Goal: Information Seeking & Learning: Learn about a topic

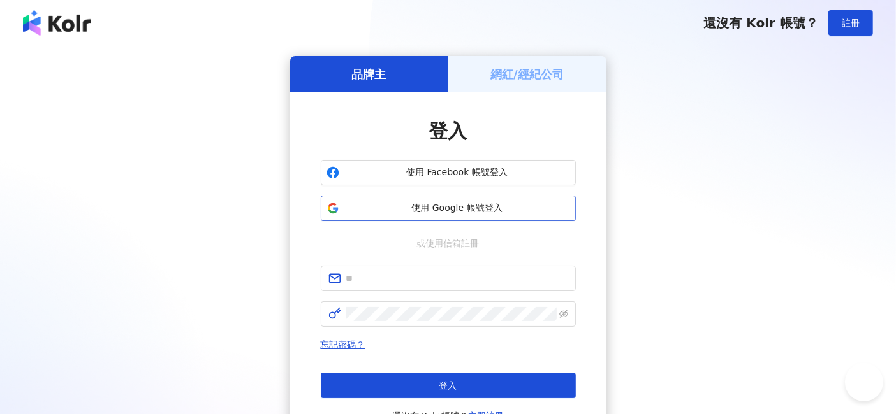
click at [470, 211] on span "使用 Google 帳號登入" at bounding box center [457, 208] width 226 height 13
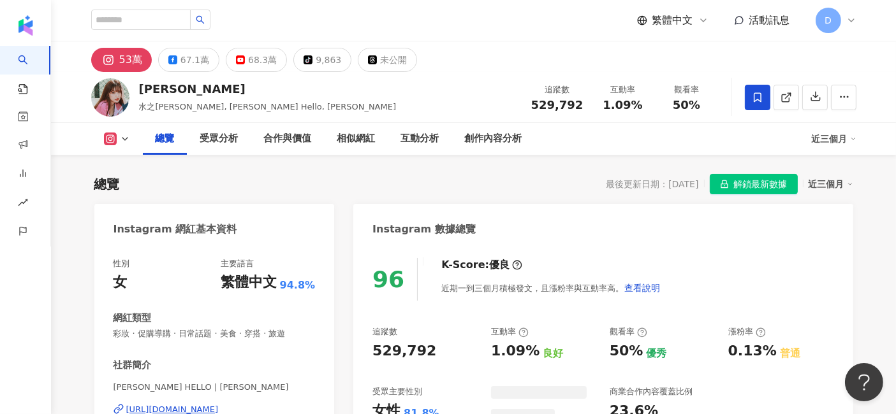
scroll to position [78, 0]
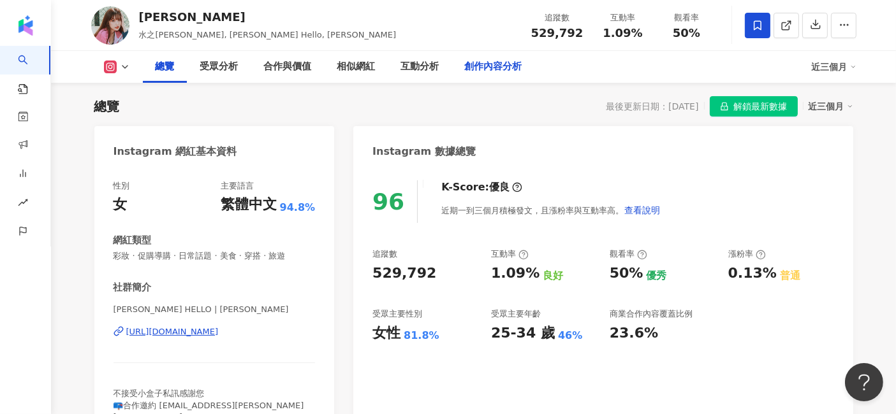
click at [511, 66] on div "創作內容分析" at bounding box center [493, 66] width 57 height 15
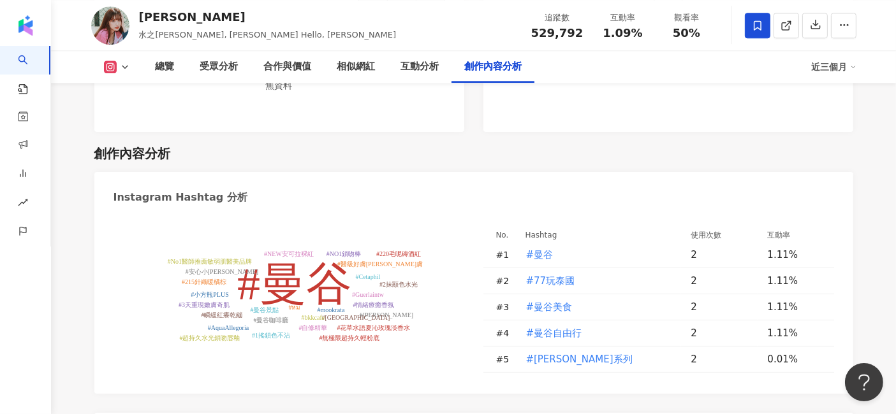
scroll to position [3607, 0]
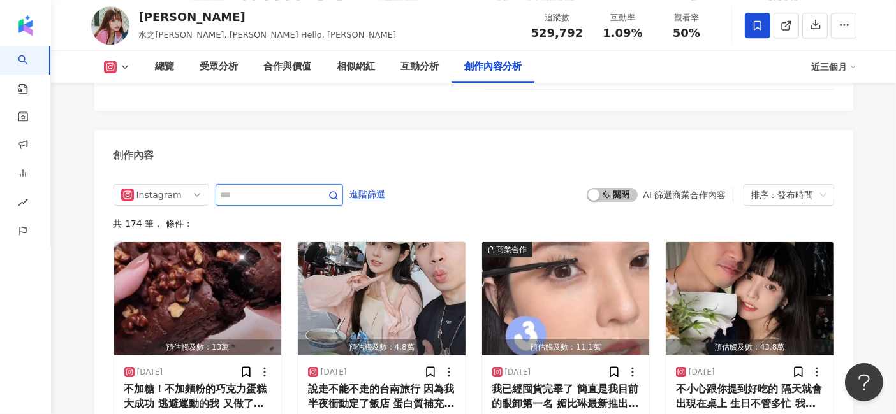
click at [310, 187] on input "text" at bounding box center [265, 194] width 89 height 15
type input "**"
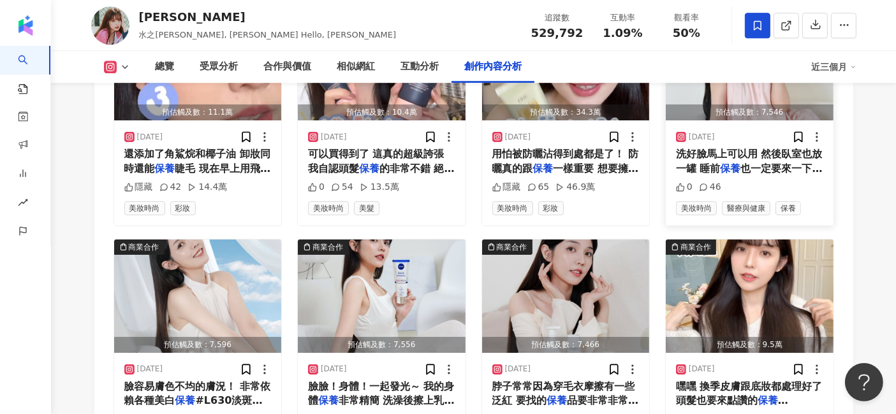
scroll to position [3888, 0]
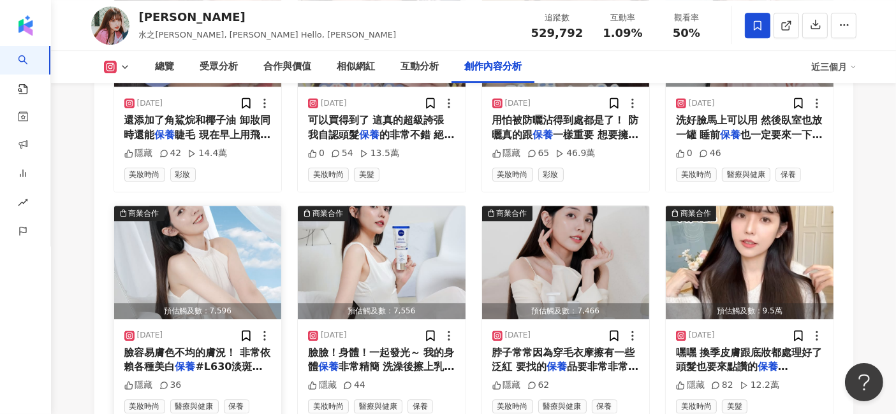
click at [214, 206] on img "button" at bounding box center [198, 262] width 168 height 113
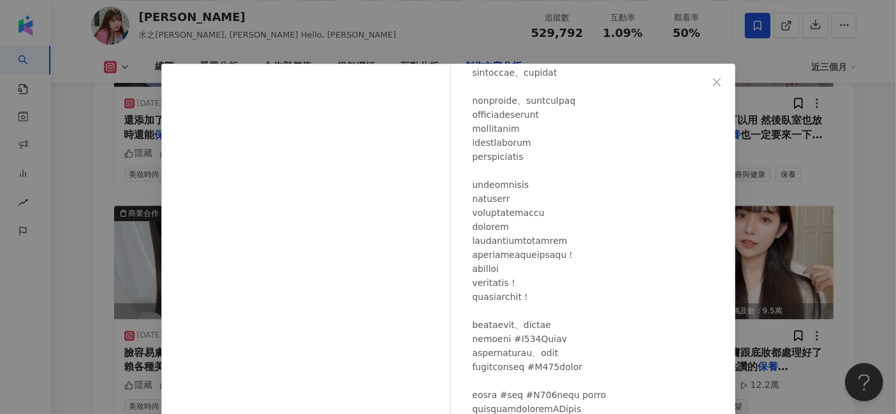
scroll to position [142, 0]
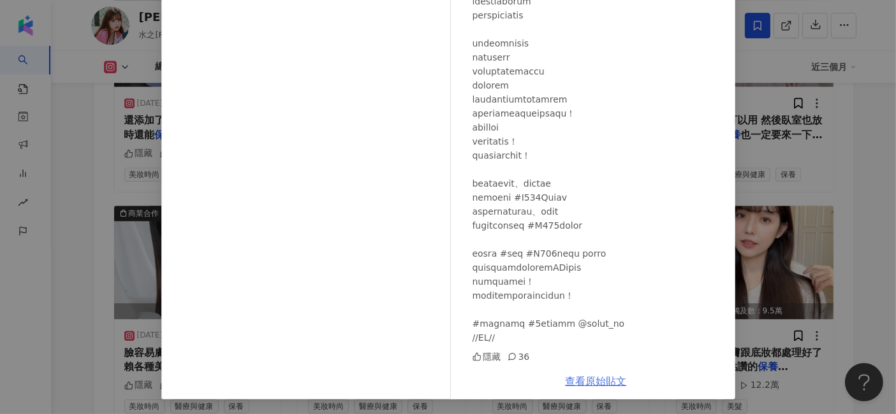
click at [587, 381] on link "查看原始貼文" at bounding box center [595, 381] width 61 height 12
click at [85, 250] on div "Gina 2025/3/19 隱藏 36 查看原始貼文" at bounding box center [448, 207] width 896 height 414
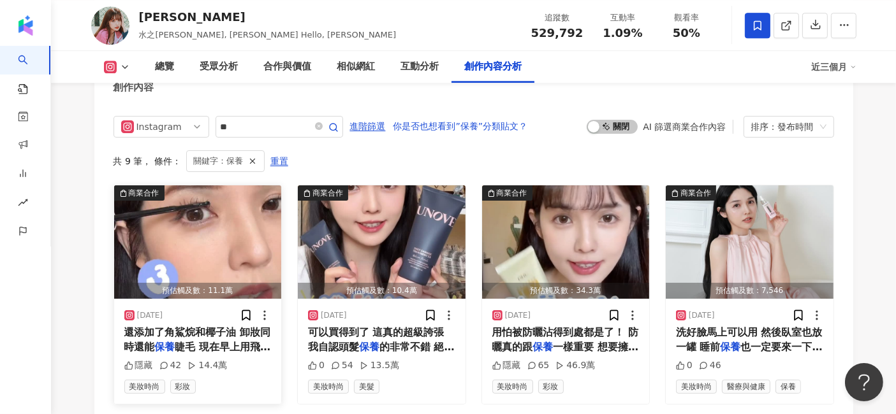
scroll to position [3605, 0]
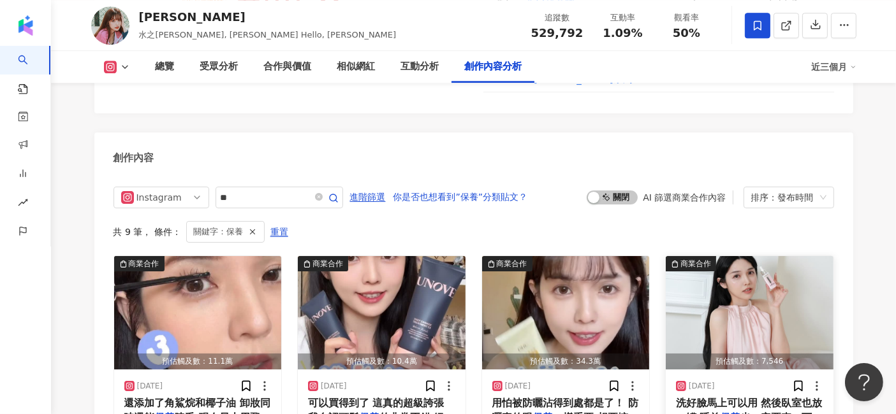
click at [718, 256] on img "button" at bounding box center [750, 312] width 168 height 113
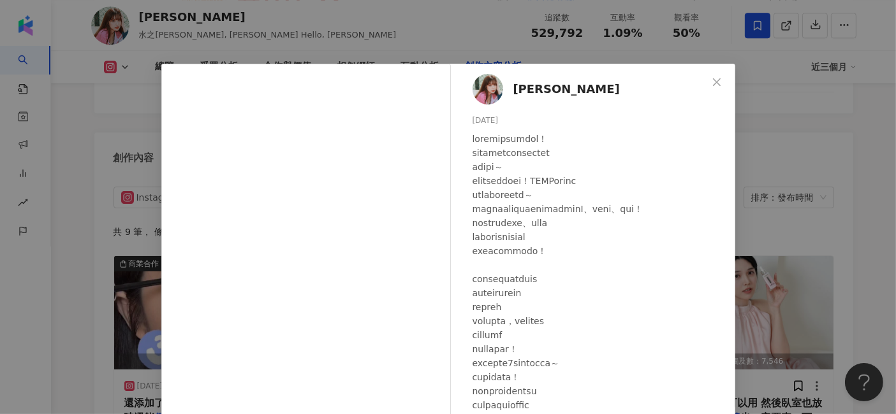
scroll to position [142, 0]
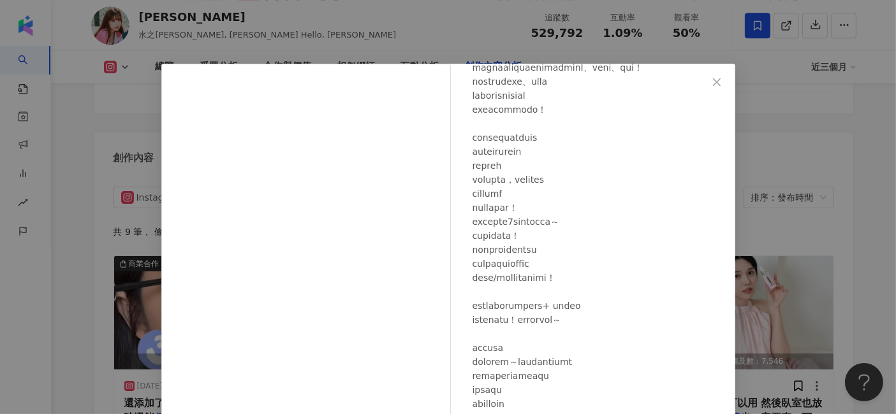
click at [868, 196] on div "Gina 2025/4/29 0 46 查看原始貼文" at bounding box center [448, 207] width 896 height 414
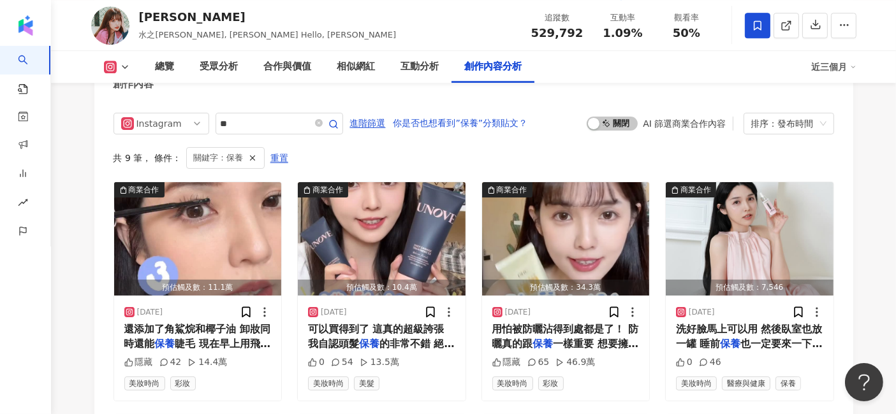
scroll to position [3533, 0]
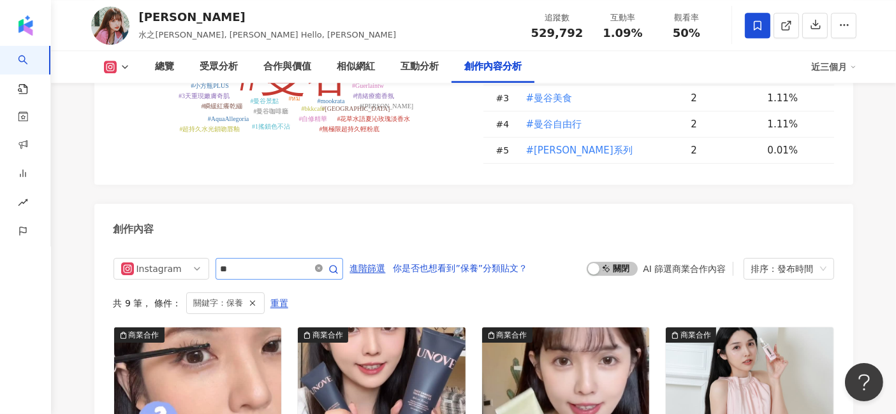
click at [323, 265] on icon "close-circle" at bounding box center [319, 269] width 8 height 8
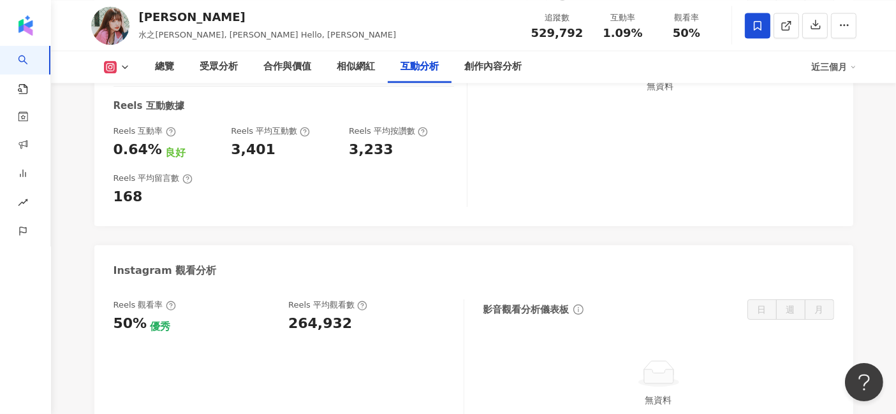
scroll to position [2683, 0]
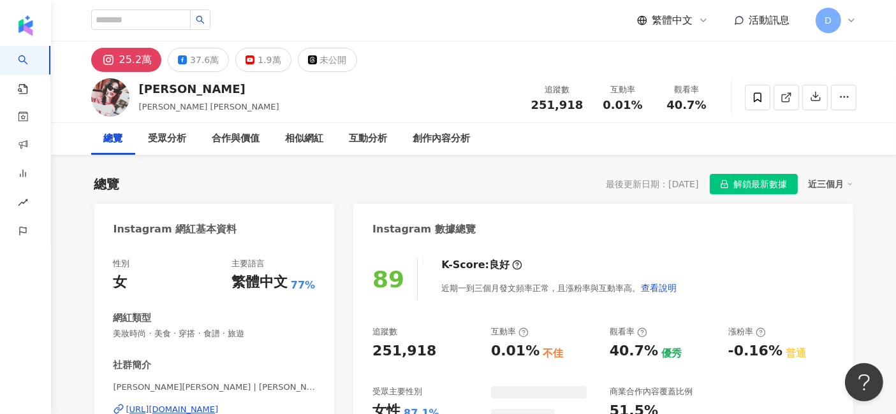
scroll to position [78, 0]
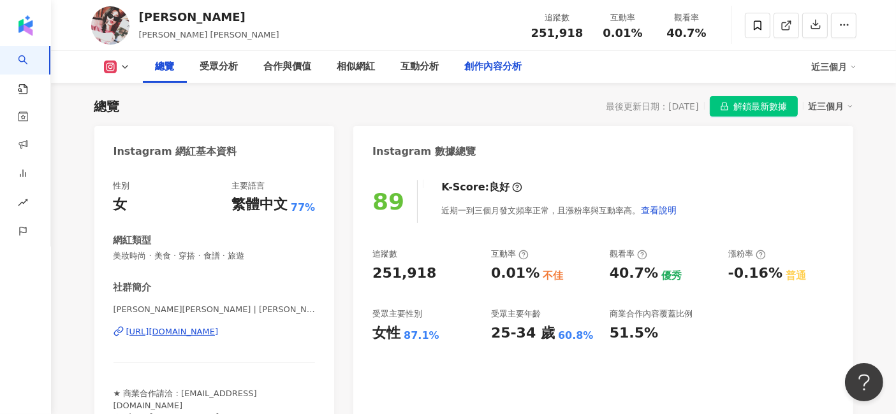
click at [510, 73] on div "創作內容分析" at bounding box center [493, 66] width 57 height 15
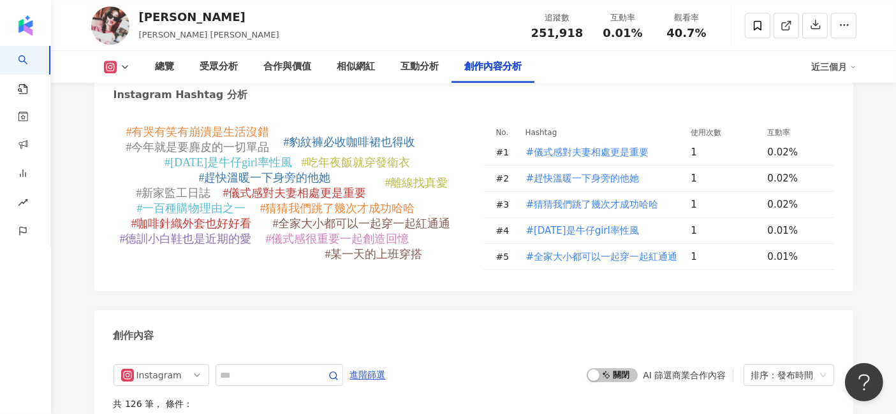
scroll to position [3471, 0]
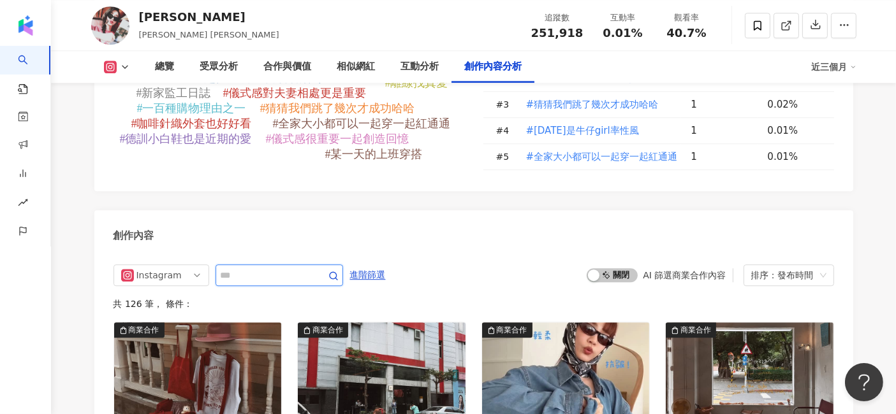
click at [263, 268] on input "text" at bounding box center [265, 275] width 89 height 15
type input "**"
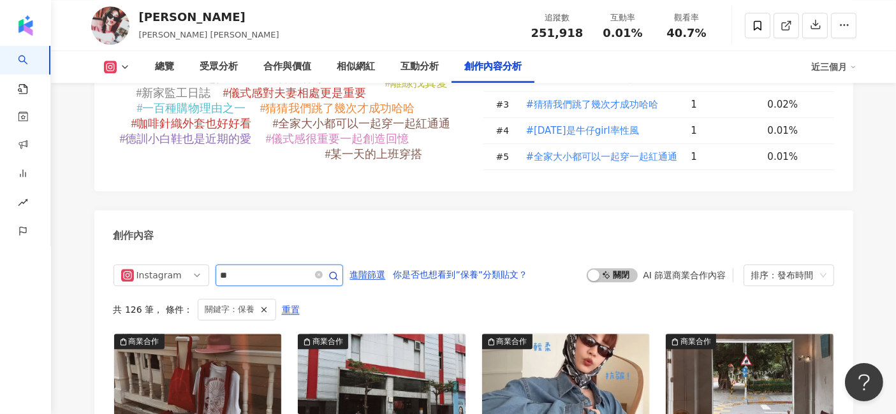
scroll to position [3540, 0]
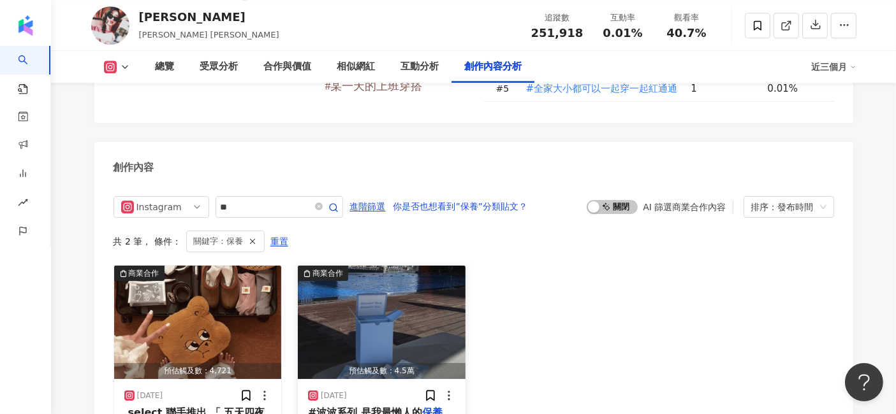
click at [371, 275] on img "button" at bounding box center [382, 322] width 168 height 113
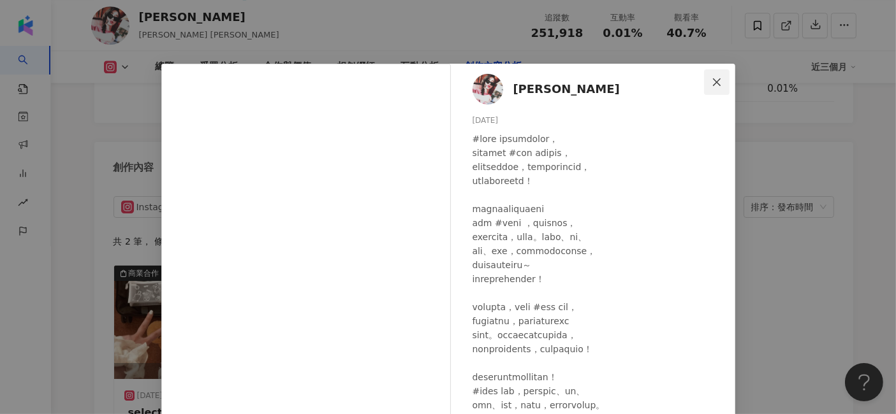
click at [711, 86] on icon "close" at bounding box center [716, 82] width 10 height 10
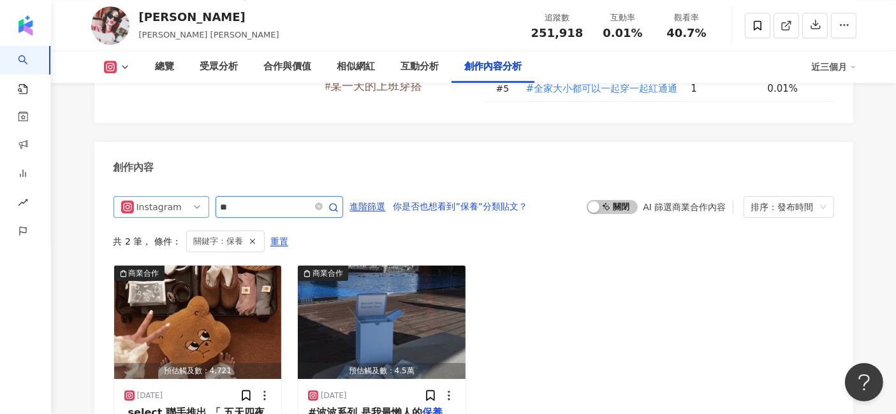
drag, startPoint x: 249, startPoint y: 147, endPoint x: 200, endPoint y: 147, distance: 49.7
click at [200, 196] on div "Instagram **" at bounding box center [228, 207] width 230 height 22
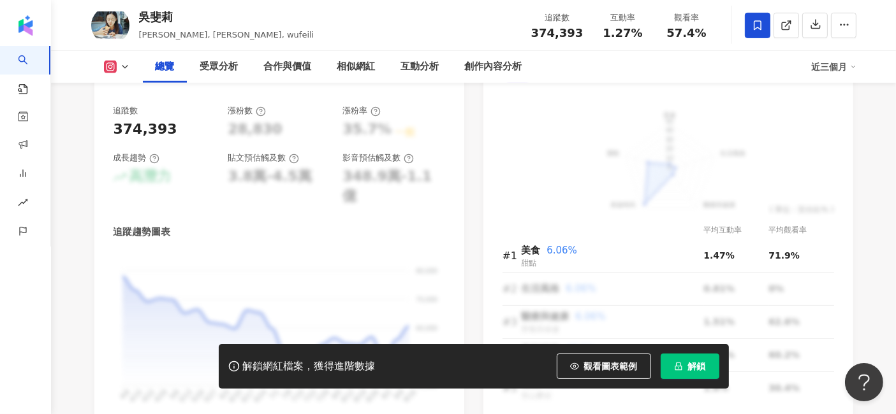
scroll to position [999, 0]
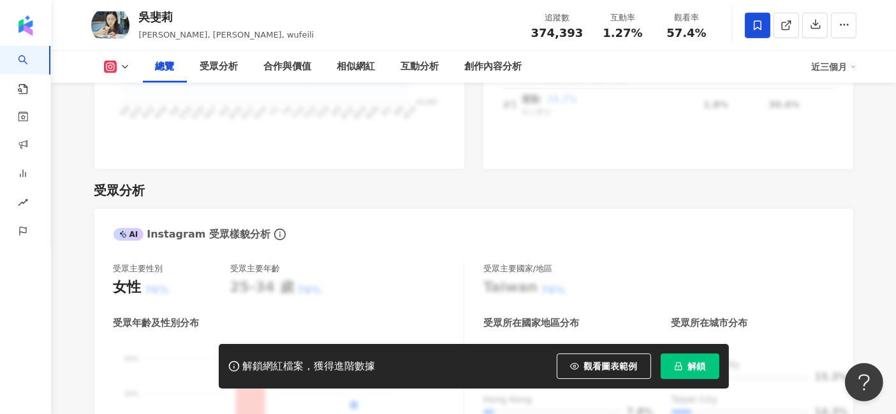
click at [697, 365] on span "解鎖" at bounding box center [697, 366] width 18 height 10
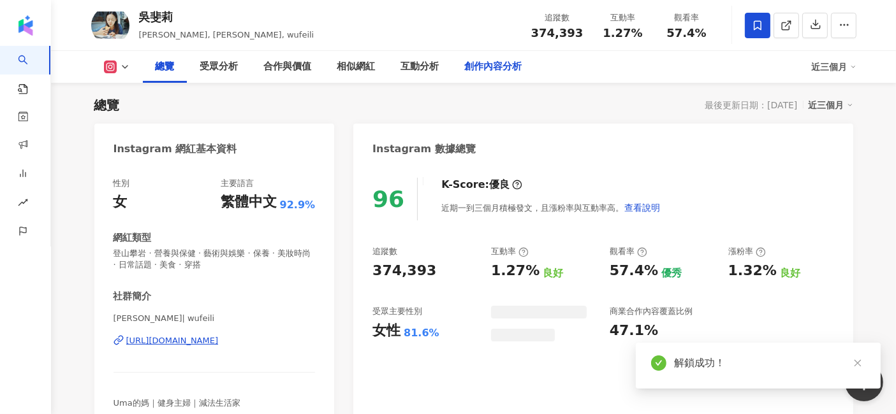
click at [483, 68] on div "創作內容分析" at bounding box center [493, 66] width 57 height 15
click at [486, 68] on div "創作內容分析" at bounding box center [493, 66] width 57 height 15
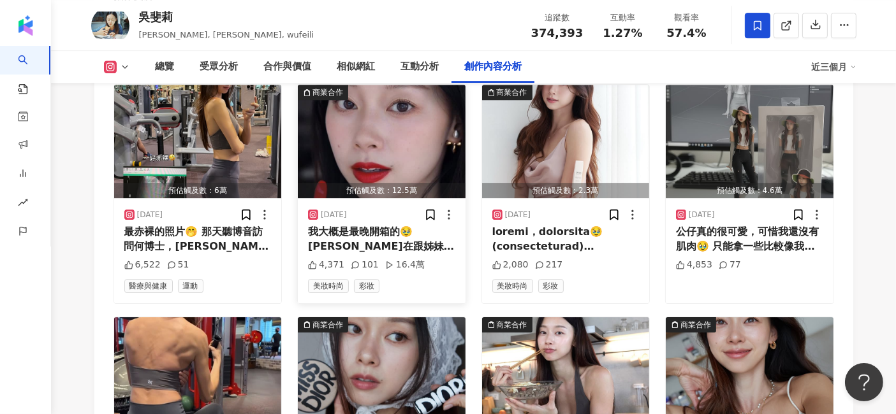
scroll to position [3940, 0]
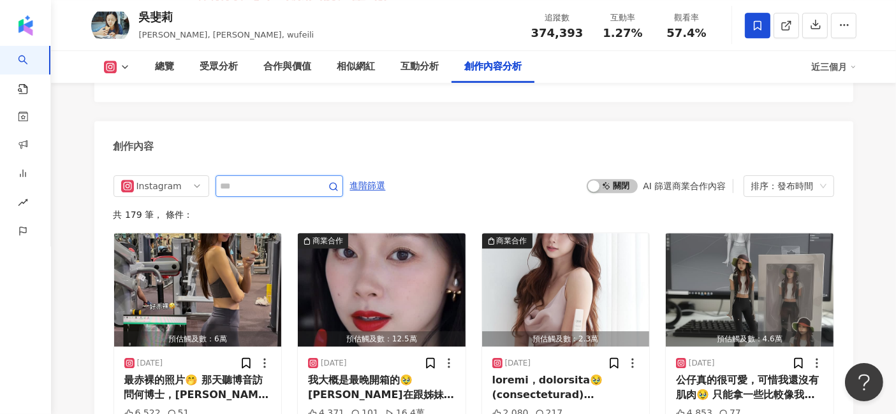
click at [281, 179] on input "text" at bounding box center [265, 186] width 89 height 15
type input "**"
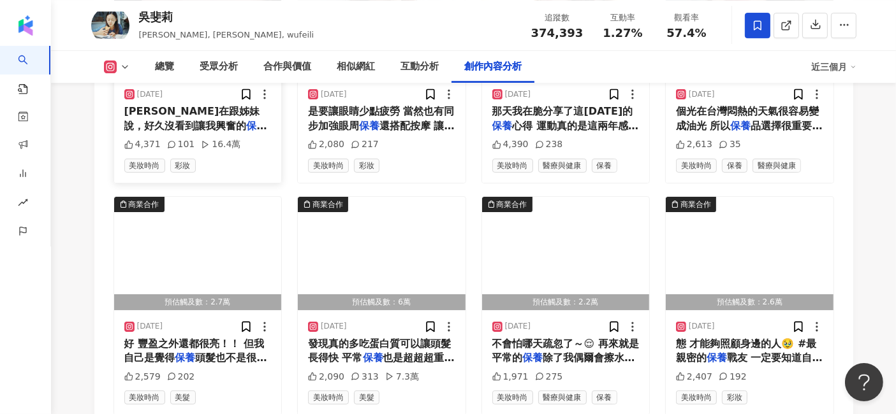
scroll to position [4503, 0]
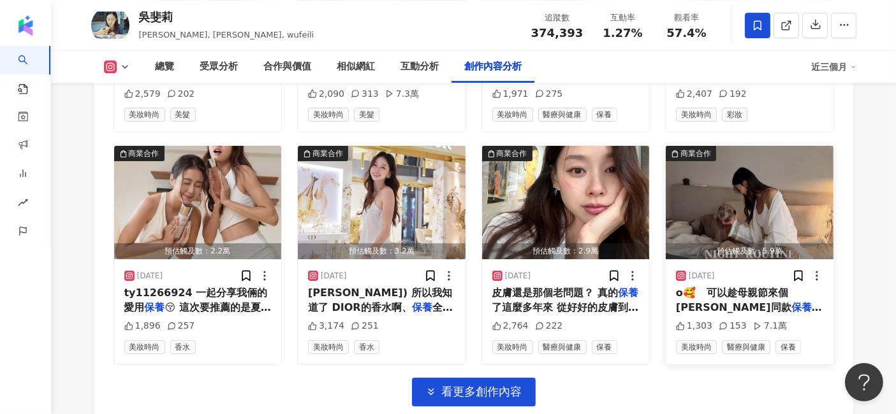
click at [775, 157] on img "button" at bounding box center [750, 202] width 168 height 113
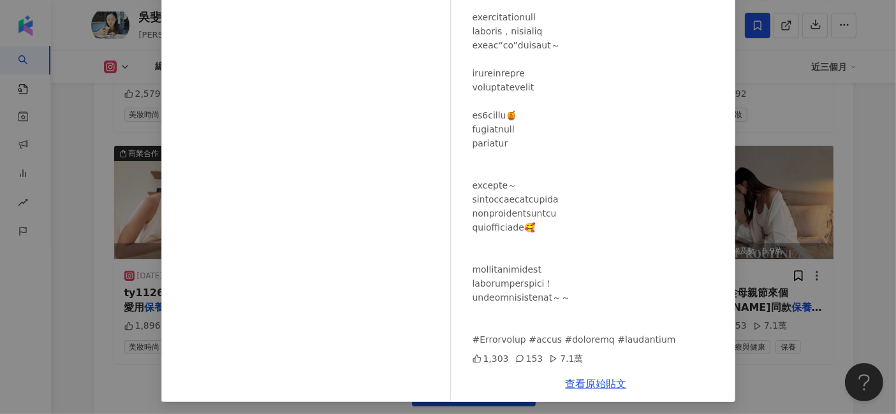
scroll to position [157, 0]
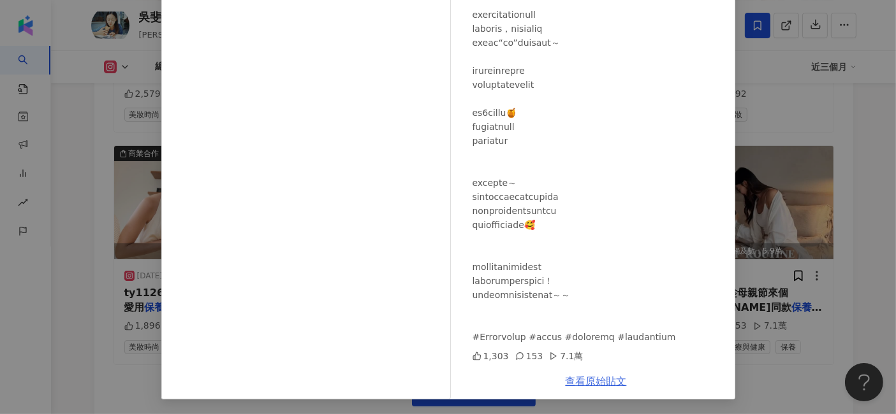
click at [588, 379] on link "查看原始貼文" at bounding box center [595, 381] width 61 height 12
click at [857, 164] on div "吳斐莉 2025/4/22 1,303 153 7.1萬 查看原始貼文" at bounding box center [448, 207] width 896 height 414
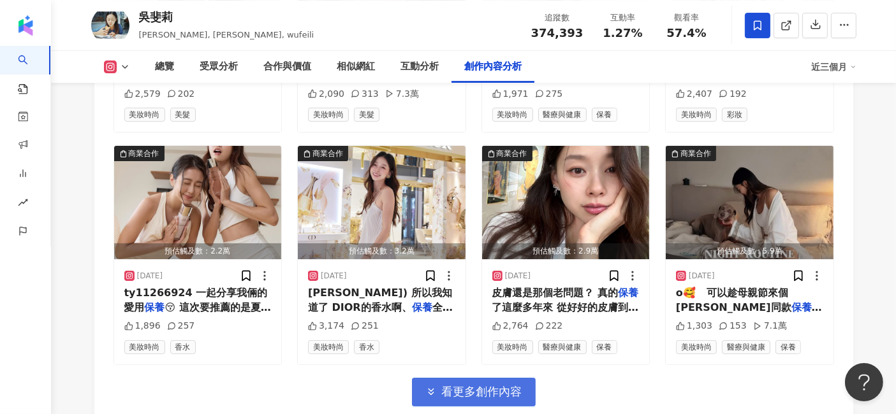
click at [464, 385] on span "看更多創作內容" at bounding box center [482, 392] width 80 height 14
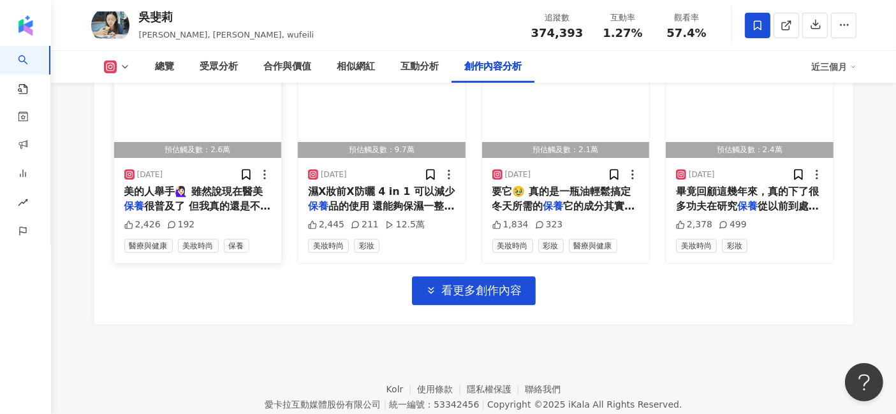
scroll to position [5307, 0]
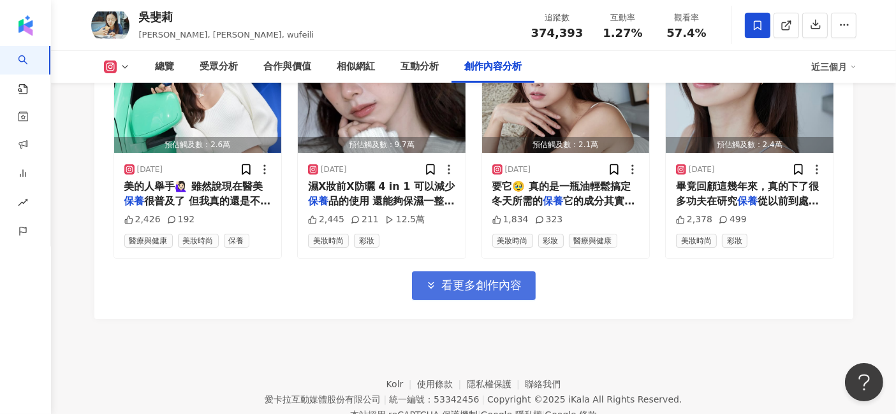
click at [503, 279] on span "看更多創作內容" at bounding box center [482, 286] width 80 height 14
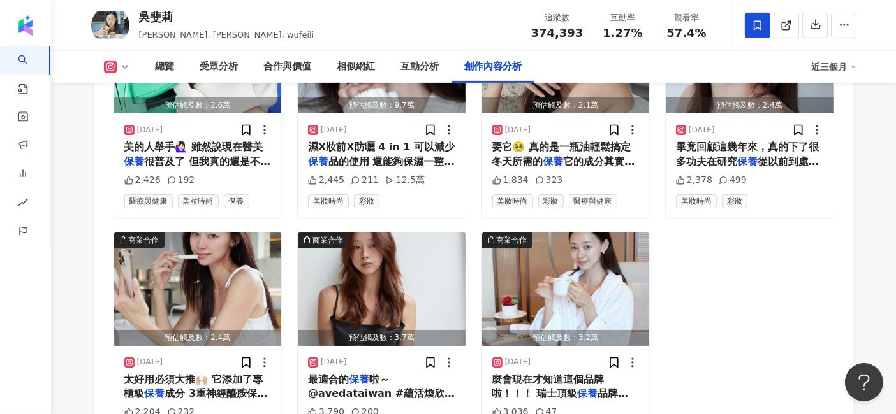
scroll to position [5377, 0]
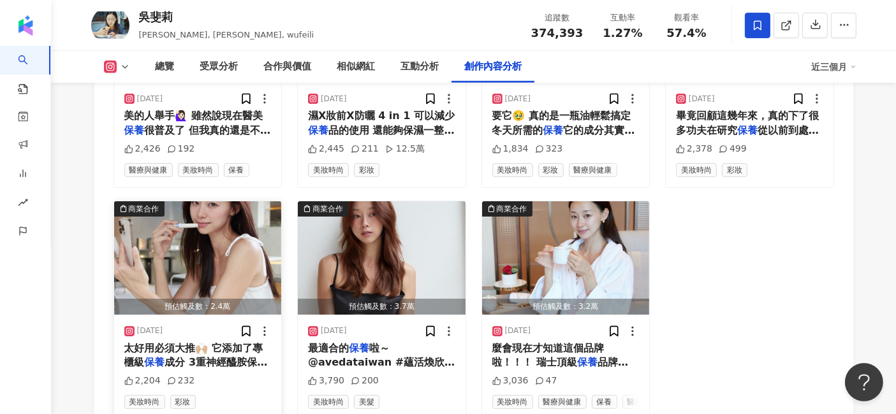
click at [235, 201] on img "button" at bounding box center [198, 257] width 168 height 113
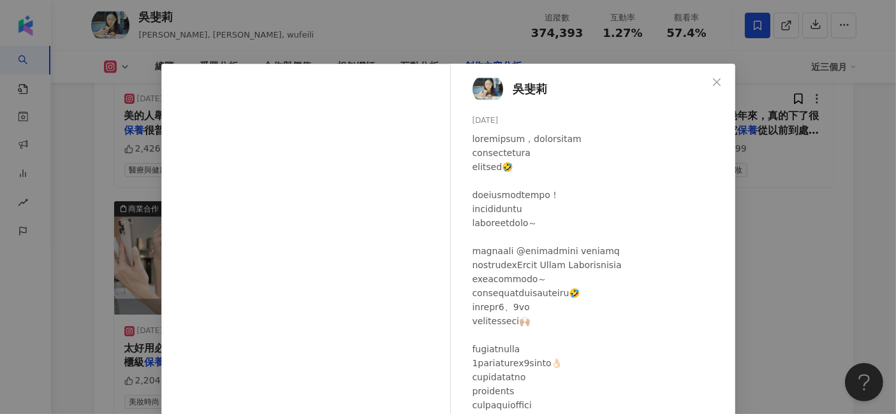
click at [807, 197] on div "吳斐莉 2024/10/25 2,204 232 查看原始貼文" at bounding box center [448, 207] width 896 height 414
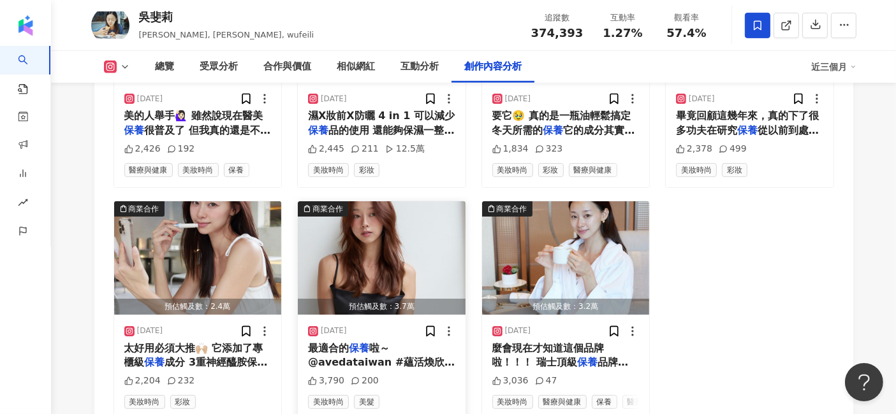
click at [409, 201] on img "button" at bounding box center [382, 257] width 168 height 113
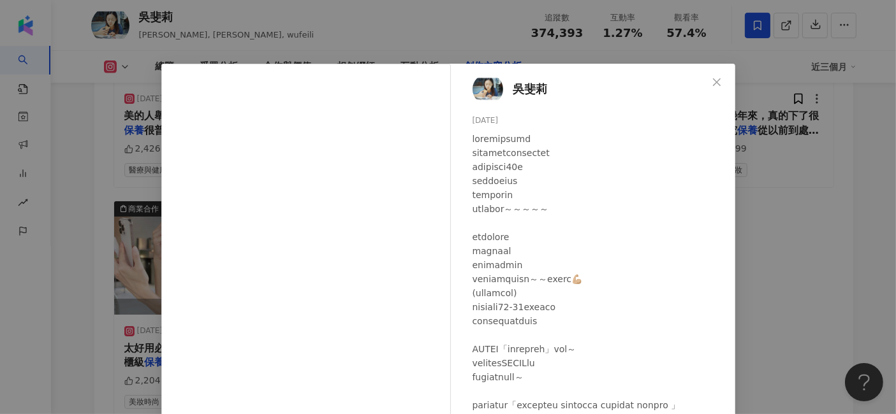
click at [808, 160] on div "吳斐莉 2024/10/3 3,790 200 查看原始貼文" at bounding box center [448, 207] width 896 height 414
